Goal: Task Accomplishment & Management: Complete application form

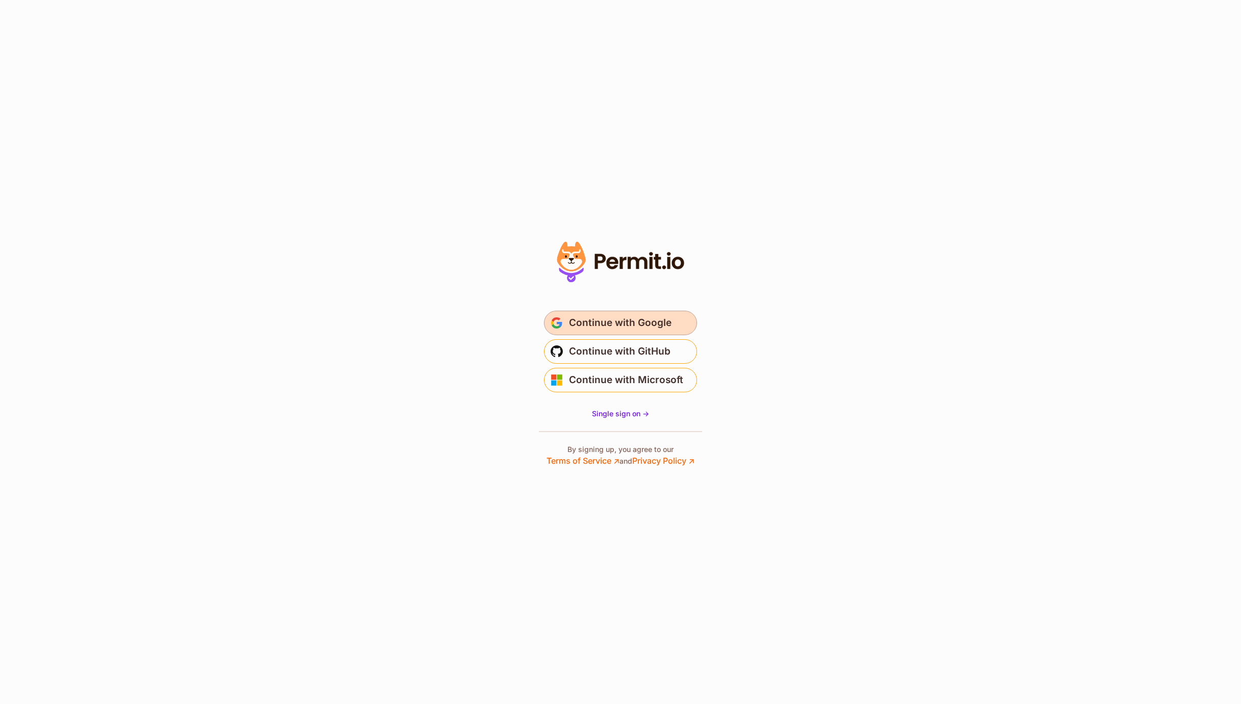
click at [618, 315] on span "Continue with Google" at bounding box center [620, 323] width 103 height 16
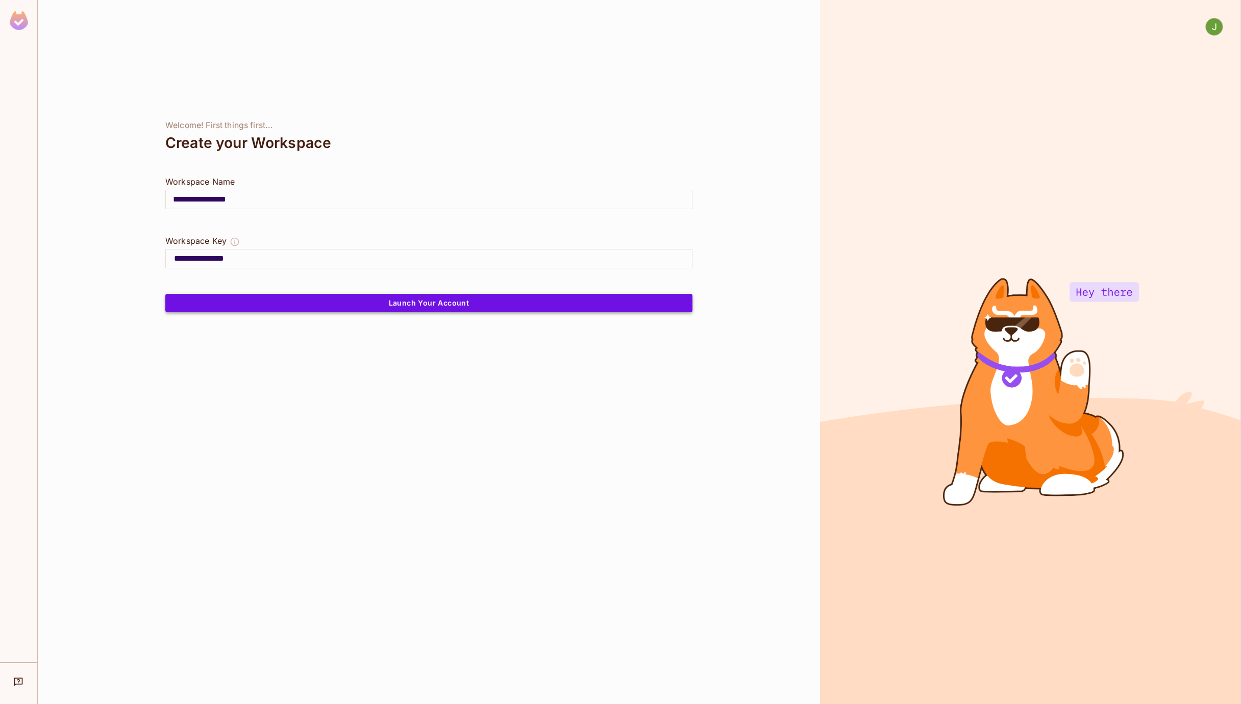
click at [443, 304] on button "Launch Your Account" at bounding box center [428, 303] width 527 height 18
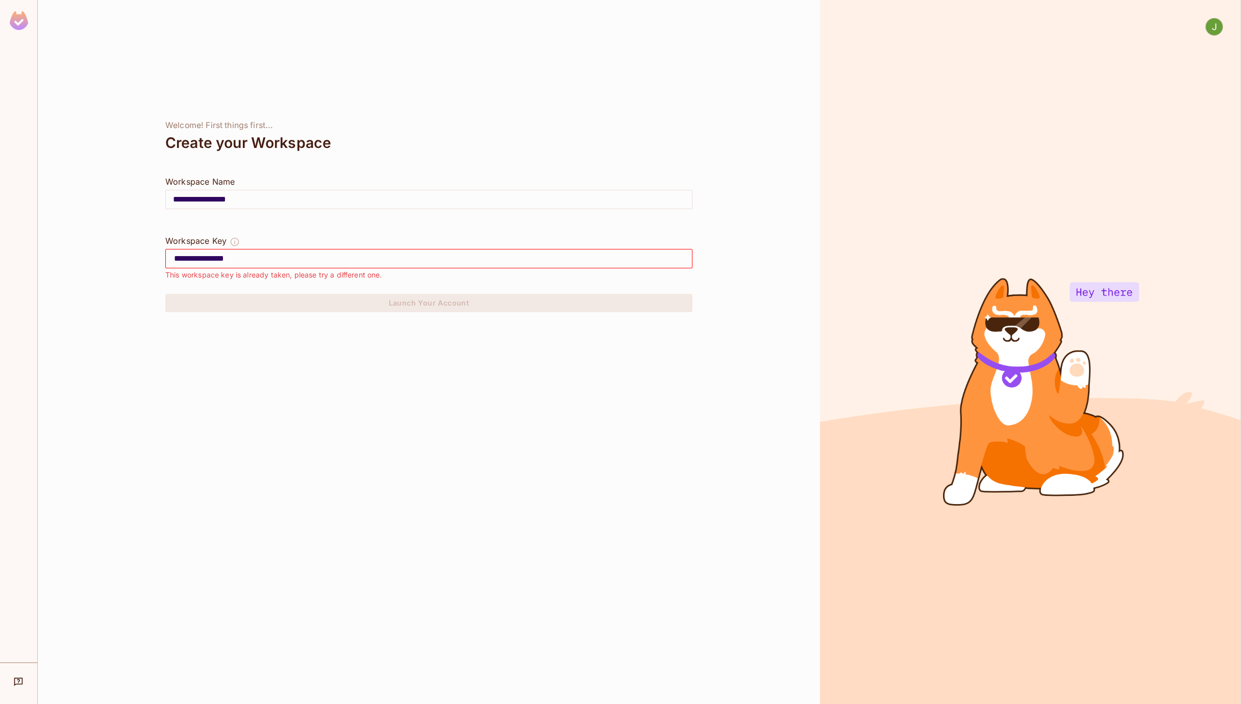
click at [1216, 30] on img at bounding box center [1214, 26] width 17 height 17
click at [1171, 89] on span "Log out" at bounding box center [1175, 91] width 25 height 10
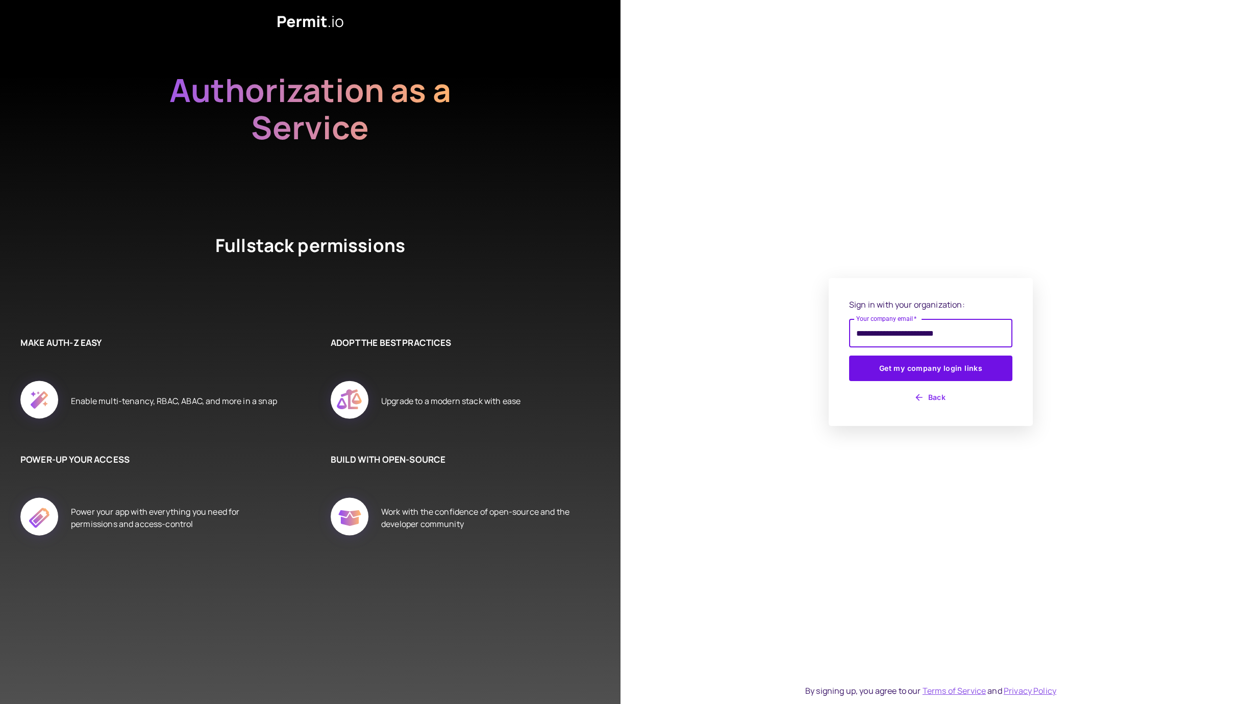
type input "**********"
click at [849, 356] on button "Get my company login links" at bounding box center [930, 369] width 163 height 26
